Goal: Task Accomplishment & Management: Use online tool/utility

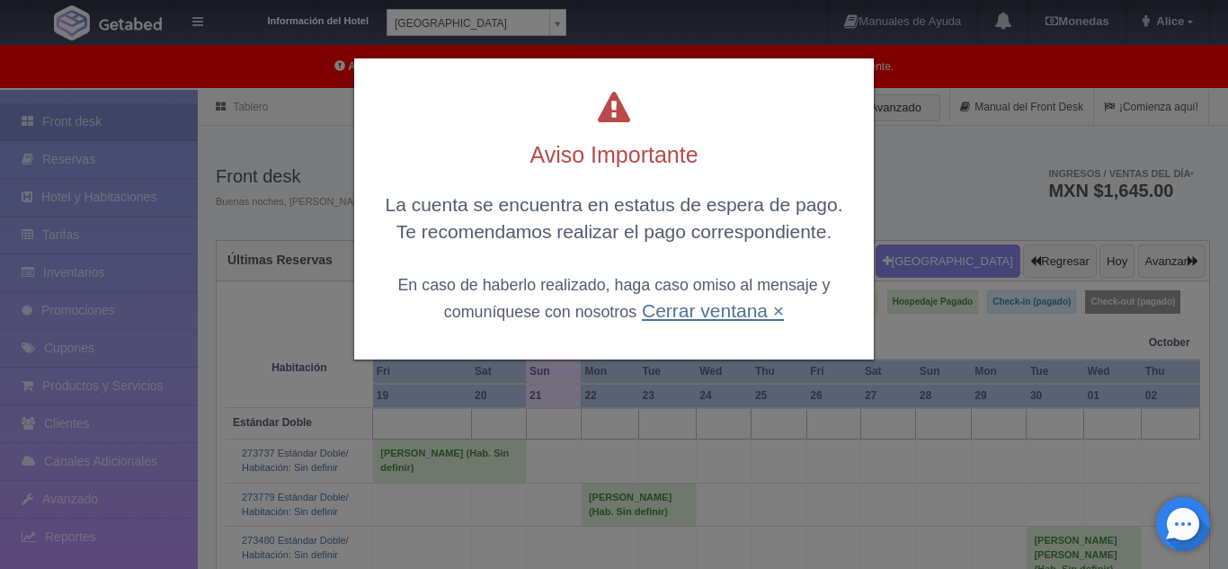
click at [707, 309] on link "Cerrar ventana ×" at bounding box center [713, 310] width 142 height 21
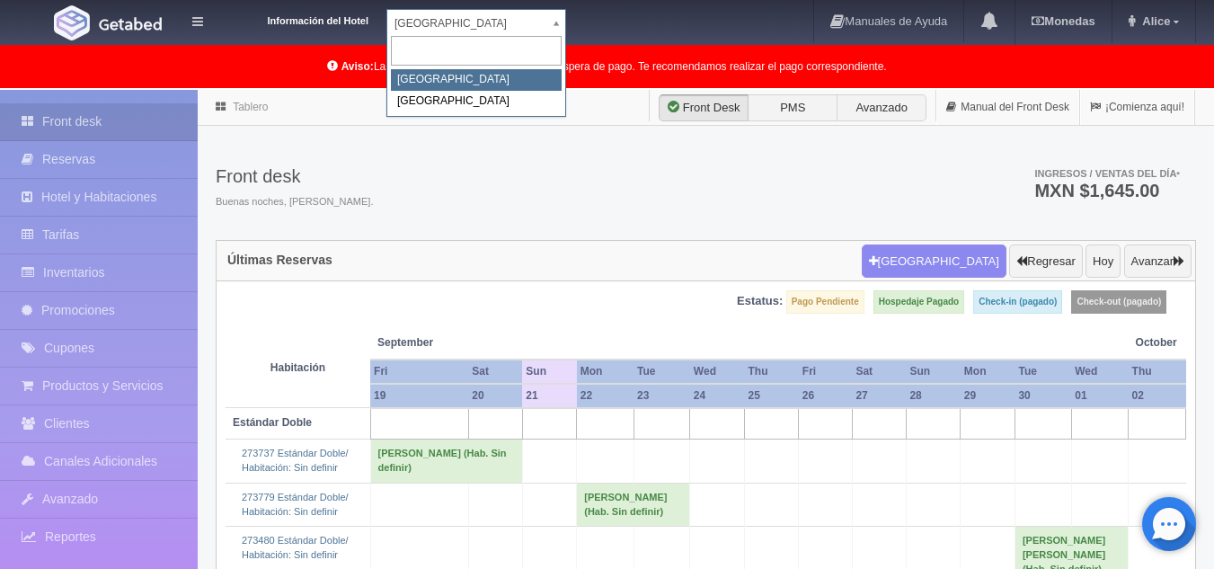
click at [556, 90] on body "Información del Hotel [GEOGRAPHIC_DATA] Campeche [GEOGRAPHIC_DATA] Campeche [GE…" at bounding box center [607, 571] width 1214 height 963
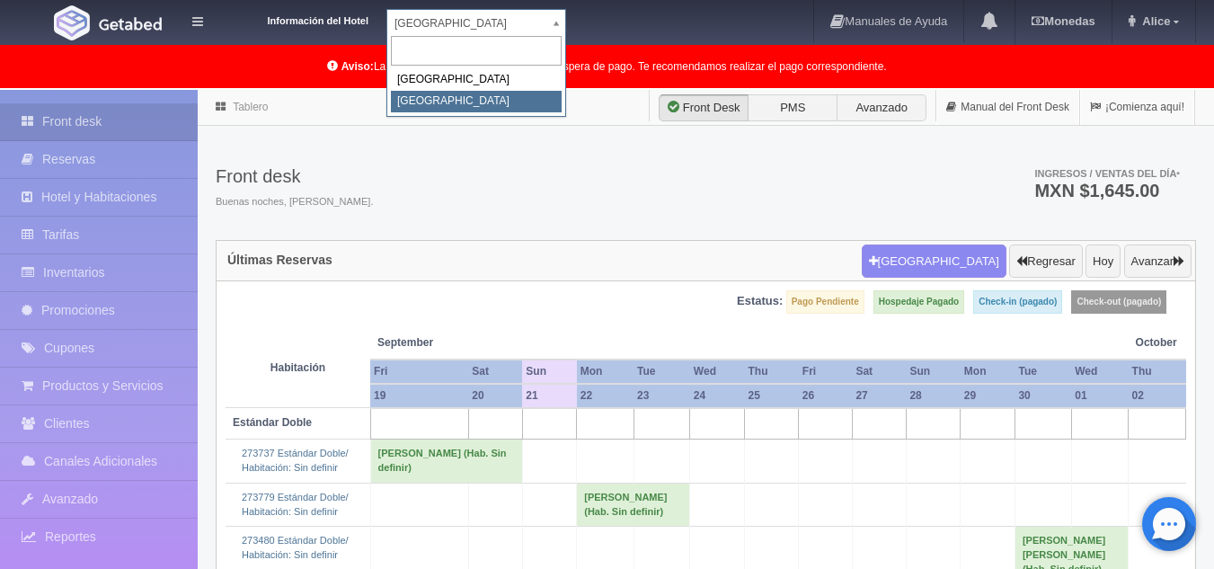
select select "375"
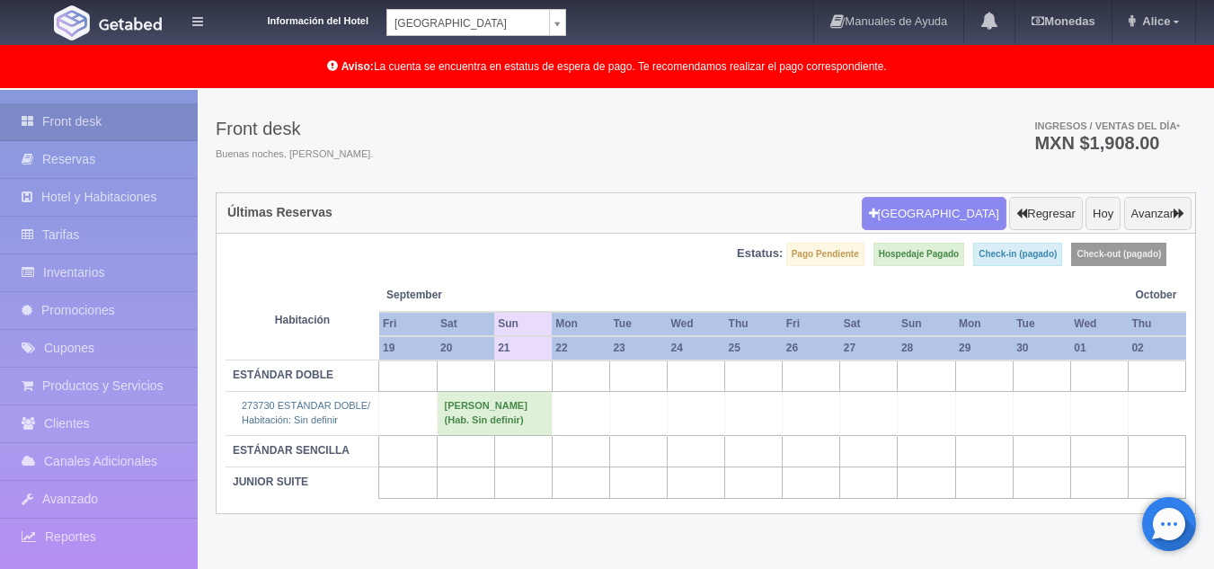
scroll to position [92, 0]
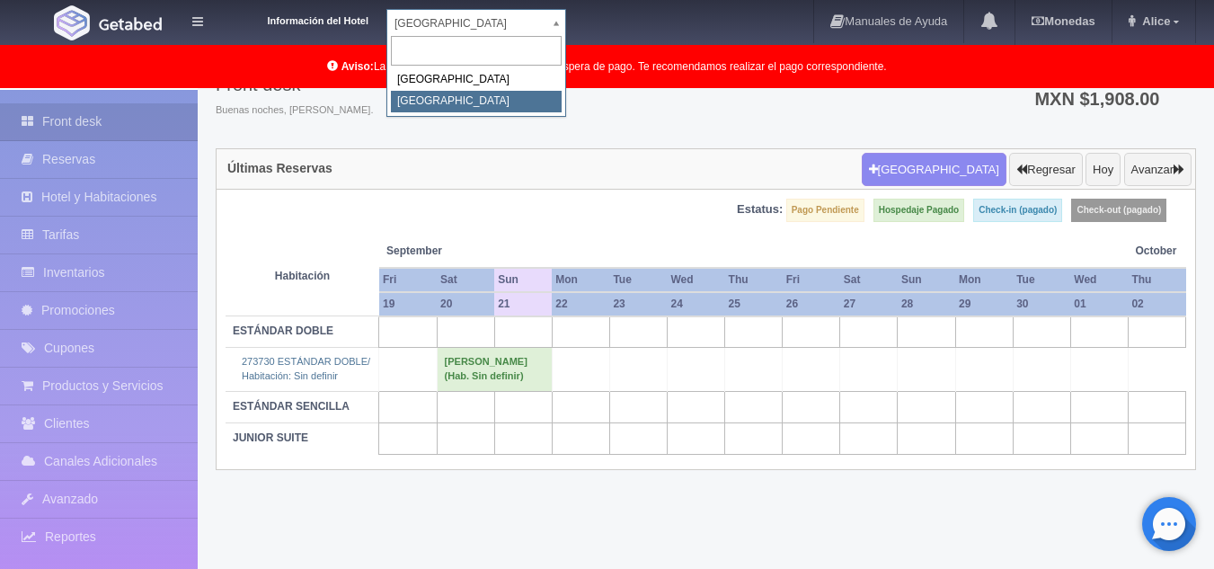
click at [563, 19] on body "Información del Hotel Hotel Plaza Colonial Hotel Plaza Campeche Hotel Plaza Col…" at bounding box center [607, 283] width 1214 height 571
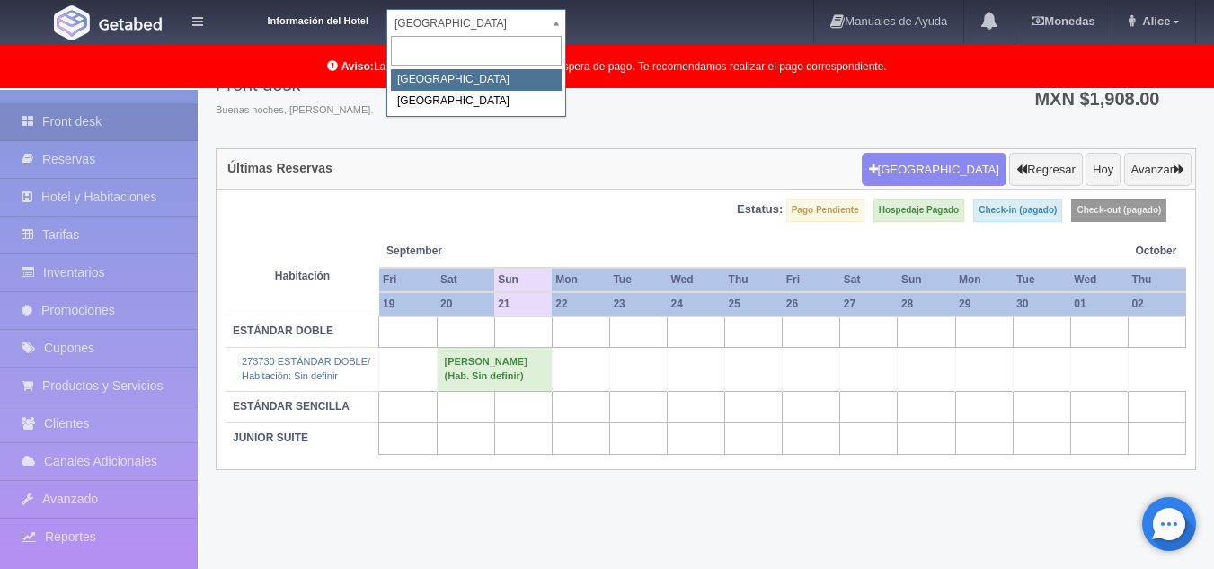
select select "342"
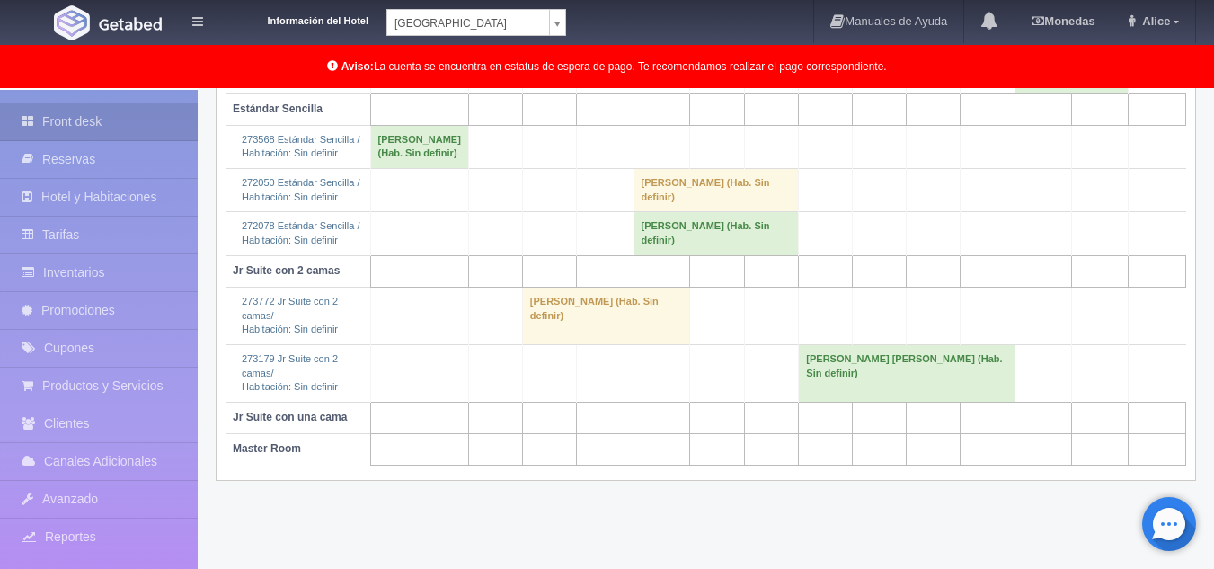
scroll to position [484, 0]
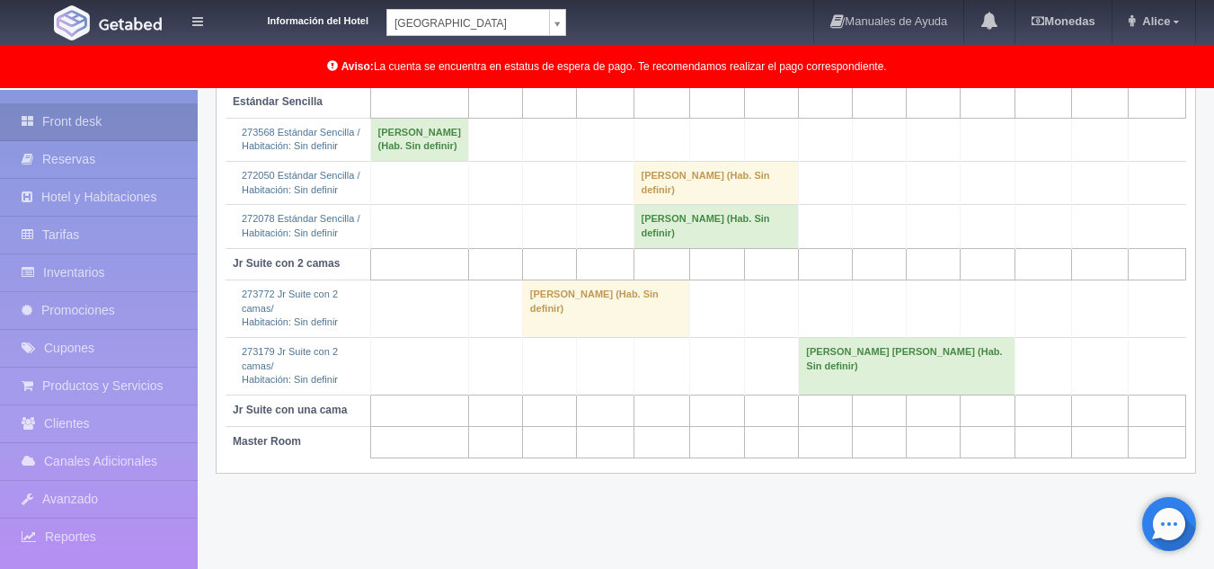
click at [548, 29] on body "Información del Hotel Hotel Plaza Campeche Hotel Plaza Campeche Hotel Plaza Col…" at bounding box center [607, 87] width 1214 height 963
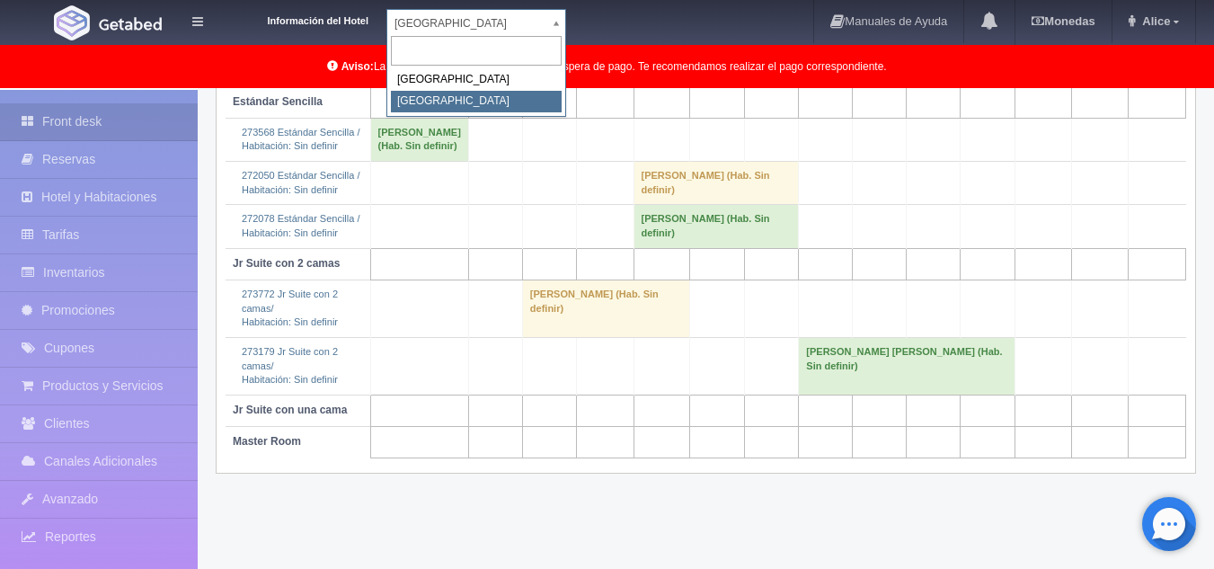
select select "375"
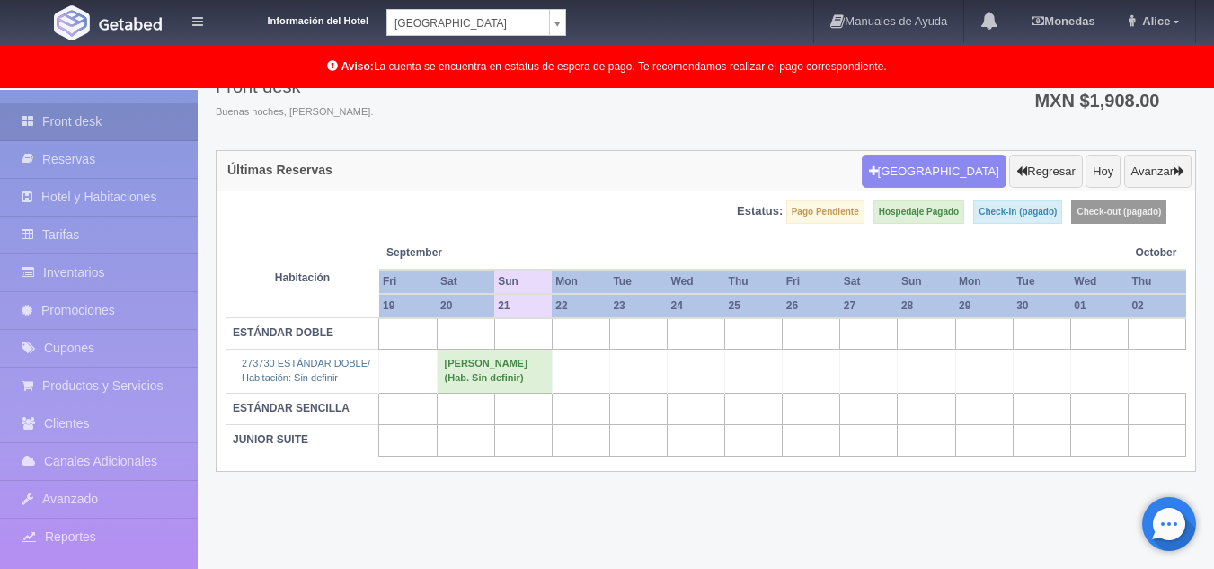
scroll to position [92, 0]
click at [562, 20] on body "Información del Hotel Hotel Plaza Colonial Hotel Plaza Campeche Hotel Plaza Col…" at bounding box center [607, 283] width 1214 height 571
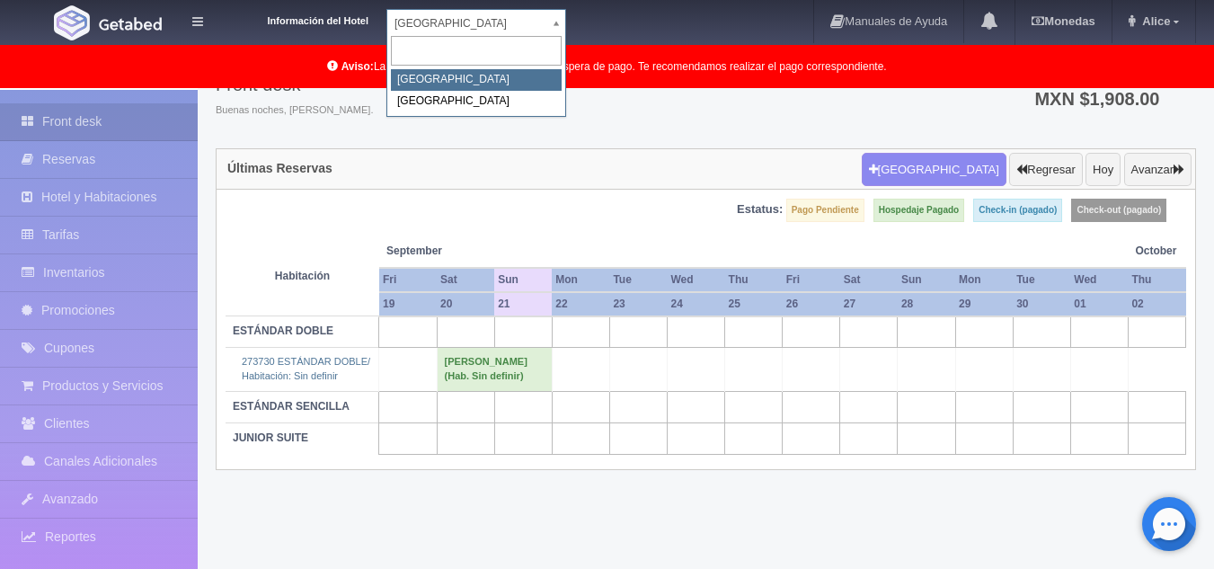
select select "342"
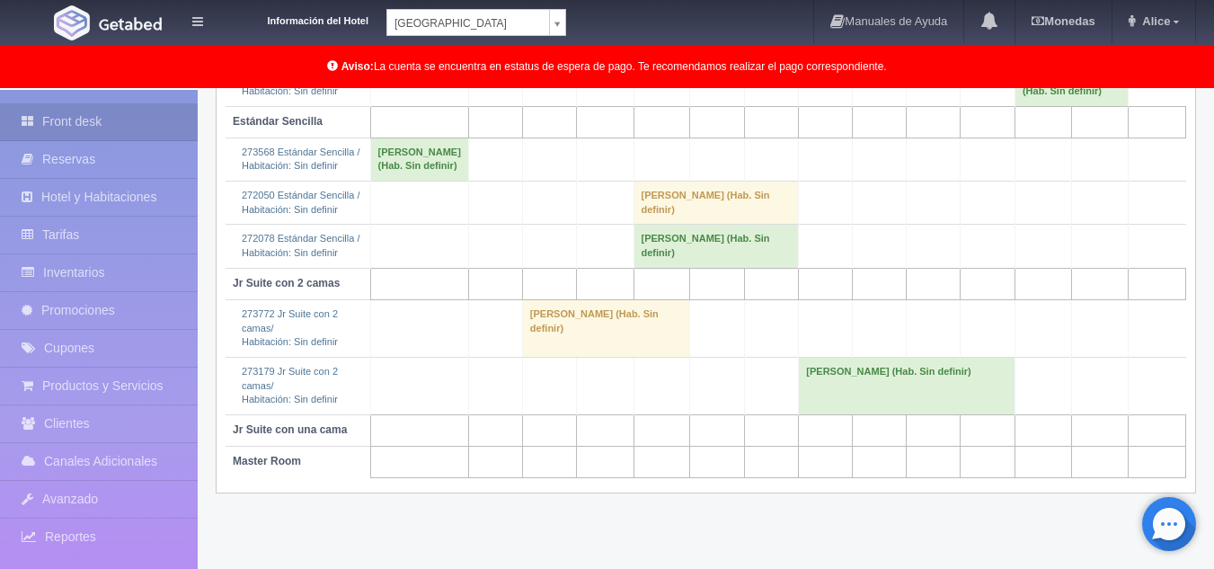
scroll to position [484, 0]
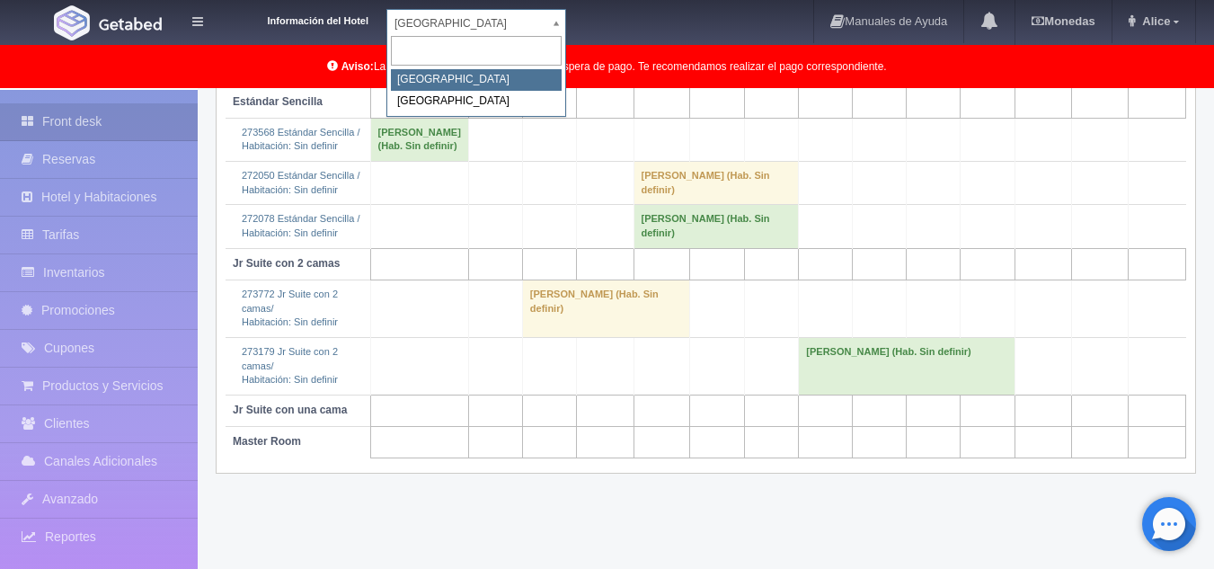
click at [554, 13] on body "Información del Hotel Hotel Plaza Campeche Hotel Plaza Campeche Hotel Plaza Col…" at bounding box center [607, 87] width 1214 height 963
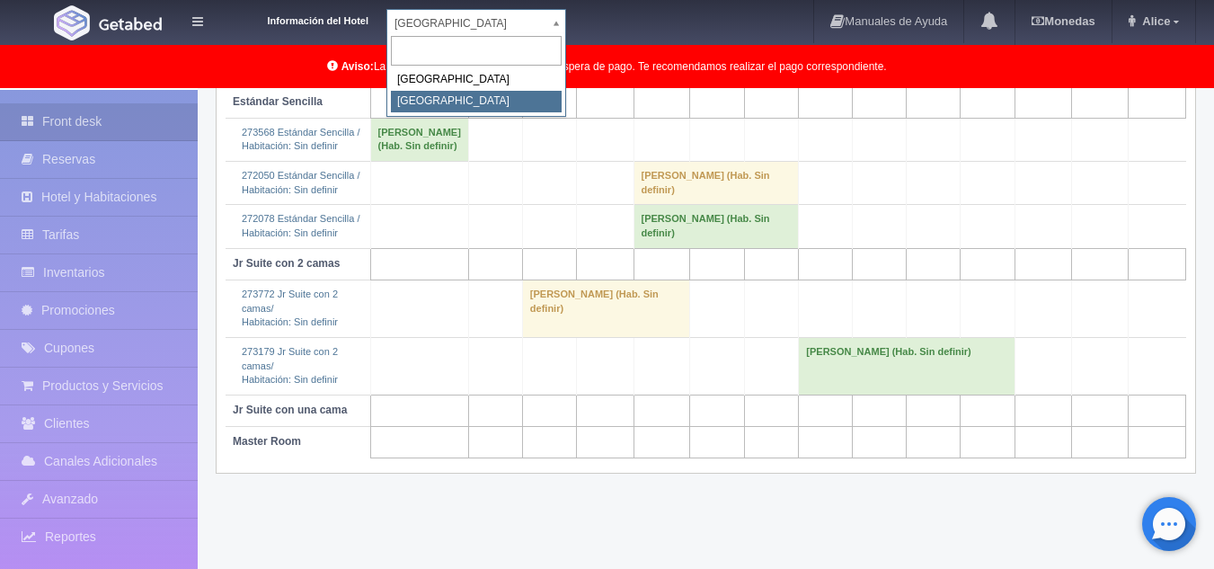
select select "375"
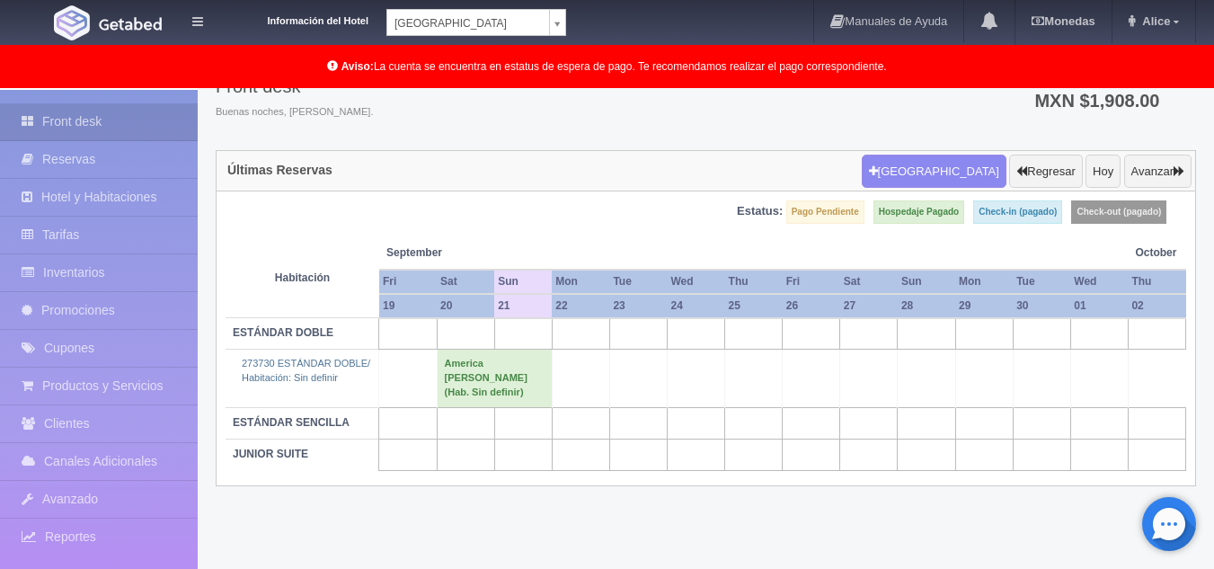
scroll to position [92, 0]
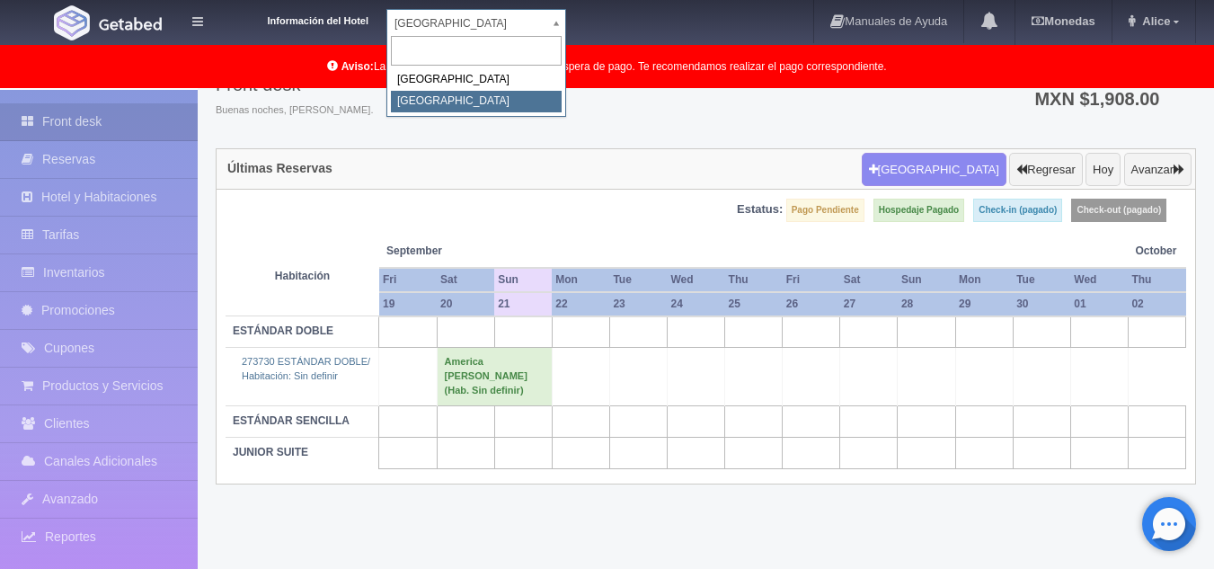
click at [559, 19] on body "Información del Hotel [GEOGRAPHIC_DATA] Campeche [GEOGRAPHIC_DATA] Colonial Man…" at bounding box center [607, 283] width 1214 height 571
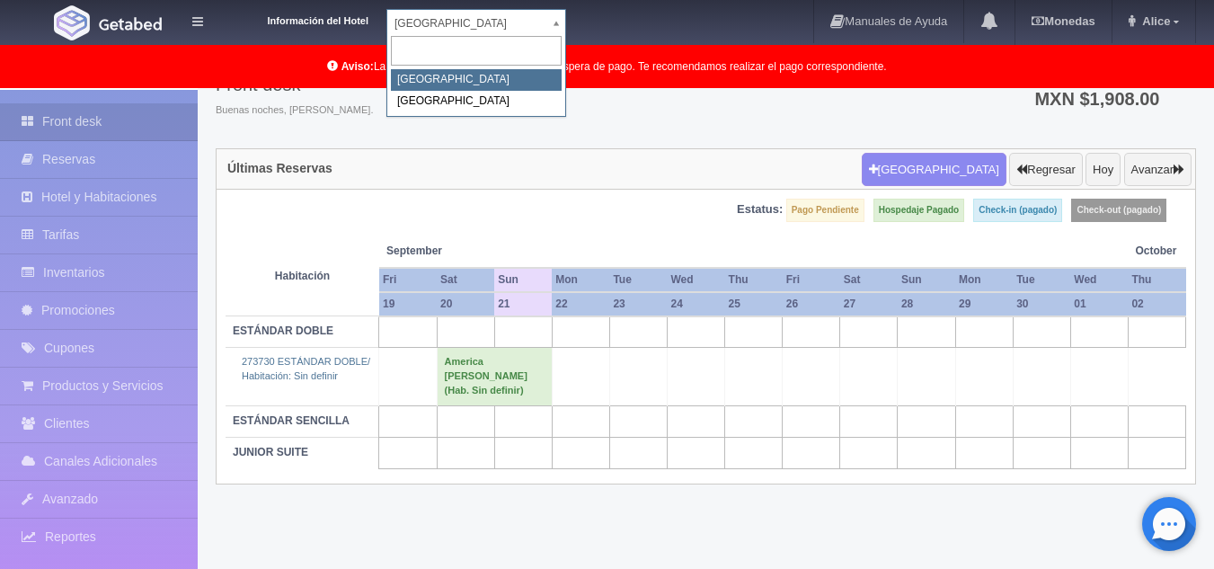
select select "342"
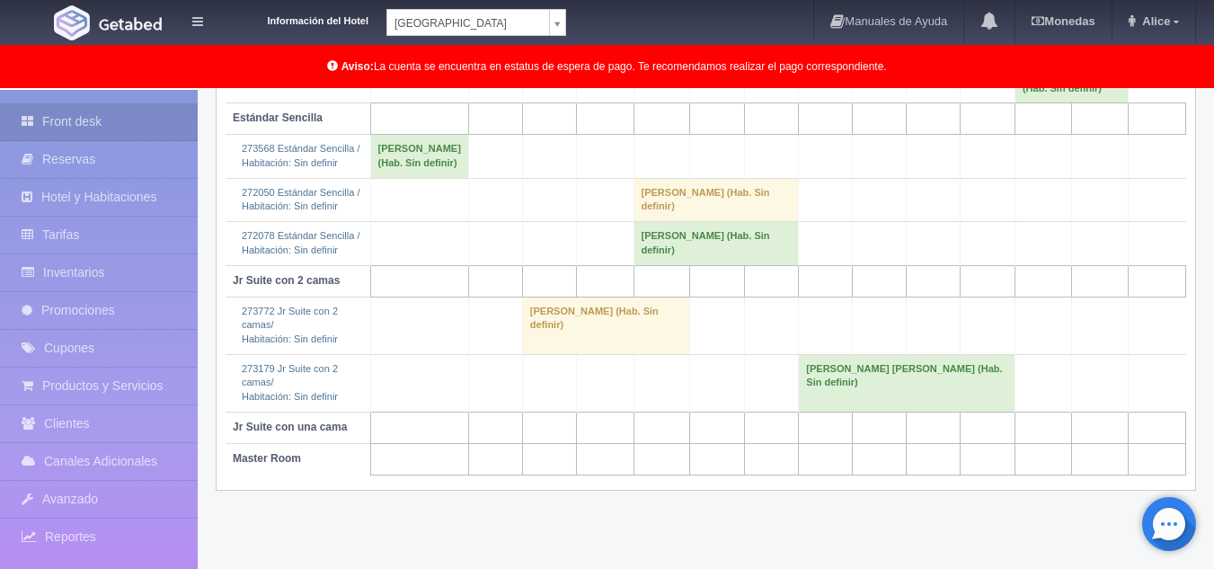
scroll to position [484, 0]
